Goal: Task Accomplishment & Management: Manage account settings

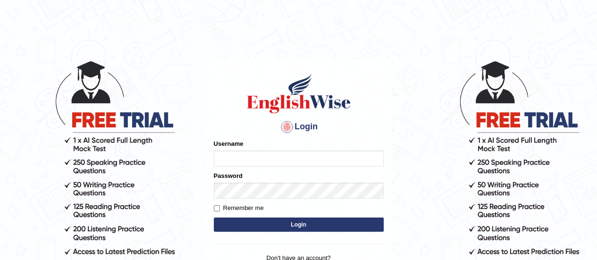
type input "Reena01"
drag, startPoint x: 0, startPoint y: 0, endPoint x: 239, endPoint y: 152, distance: 282.9
click at [239, 152] on input "Reena01" at bounding box center [299, 159] width 170 height 16
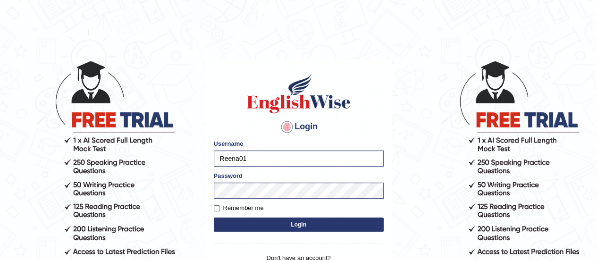
click at [222, 222] on button "Login" at bounding box center [299, 225] width 170 height 14
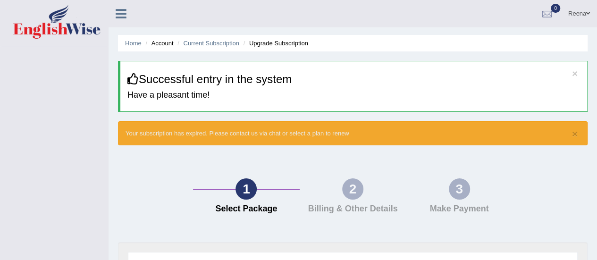
click at [579, 13] on link "Reena" at bounding box center [580, 12] width 36 height 25
